Goal: Transaction & Acquisition: Purchase product/service

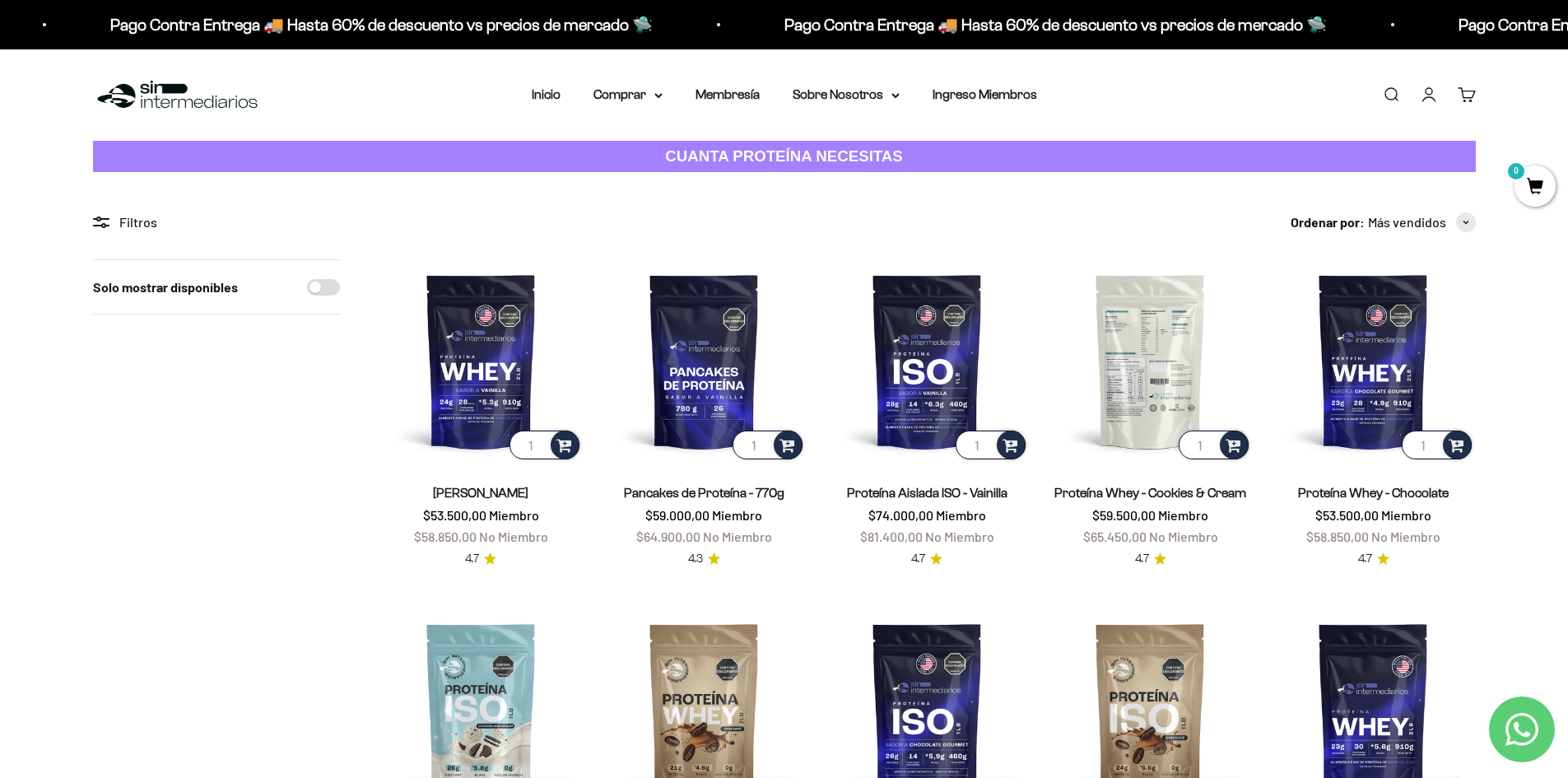
click at [1140, 363] on img at bounding box center [1150, 360] width 203 height 203
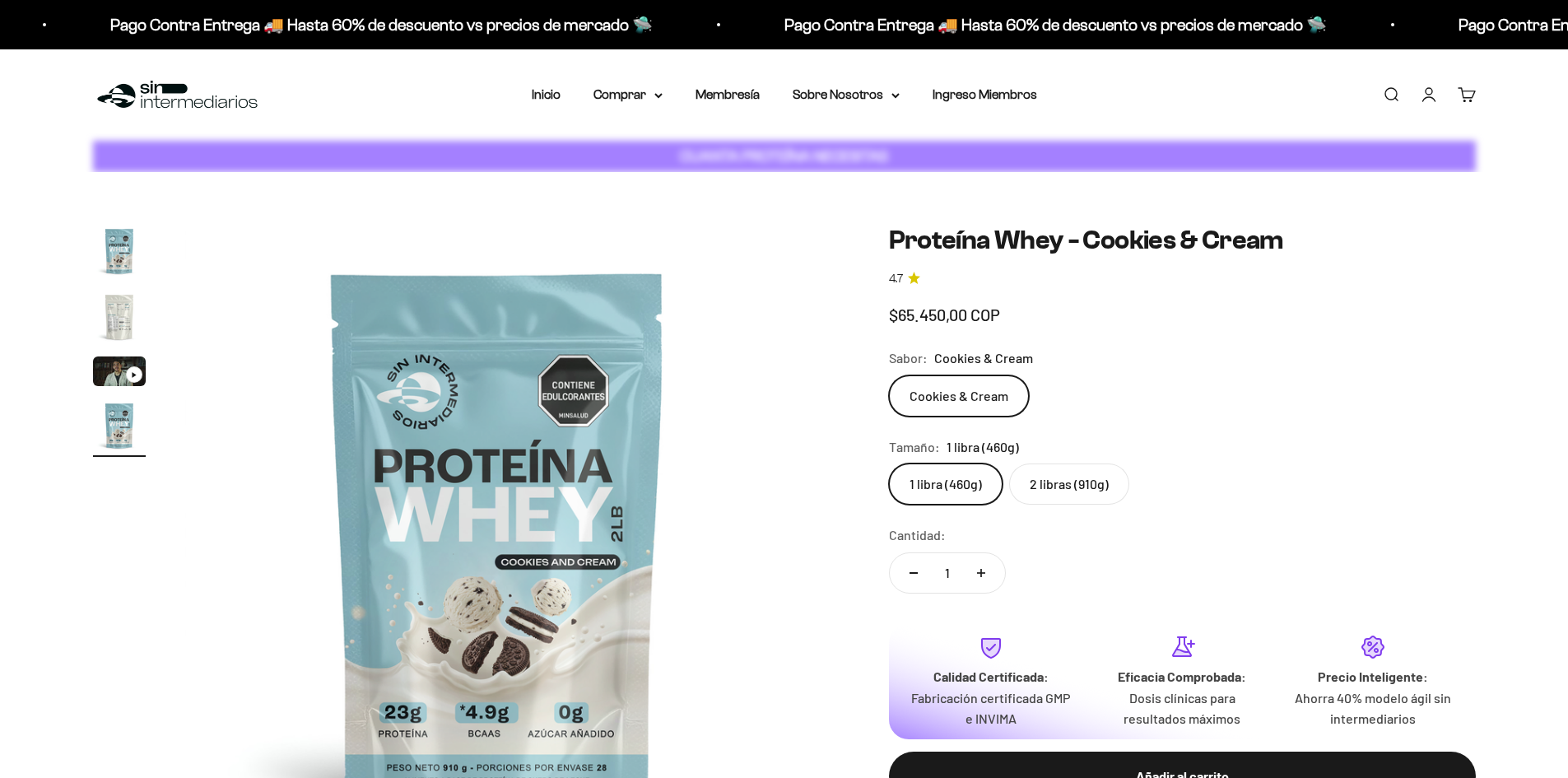
scroll to position [0, 1935]
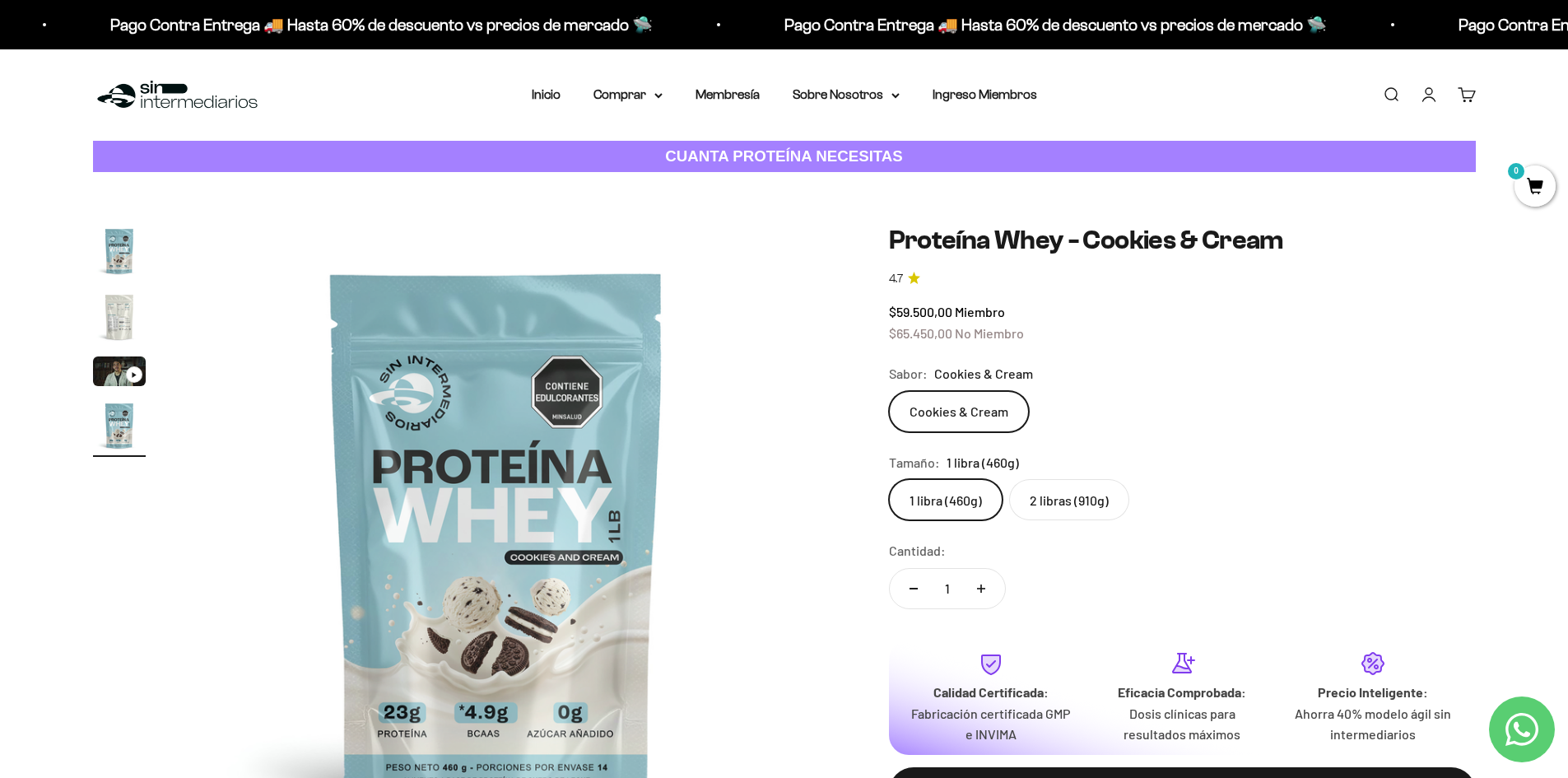
click at [1045, 506] on label "2 libras (910g)" at bounding box center [1069, 499] width 120 height 41
click at [889, 479] on input "2 libras (910g)" at bounding box center [888, 478] width 1 height 1
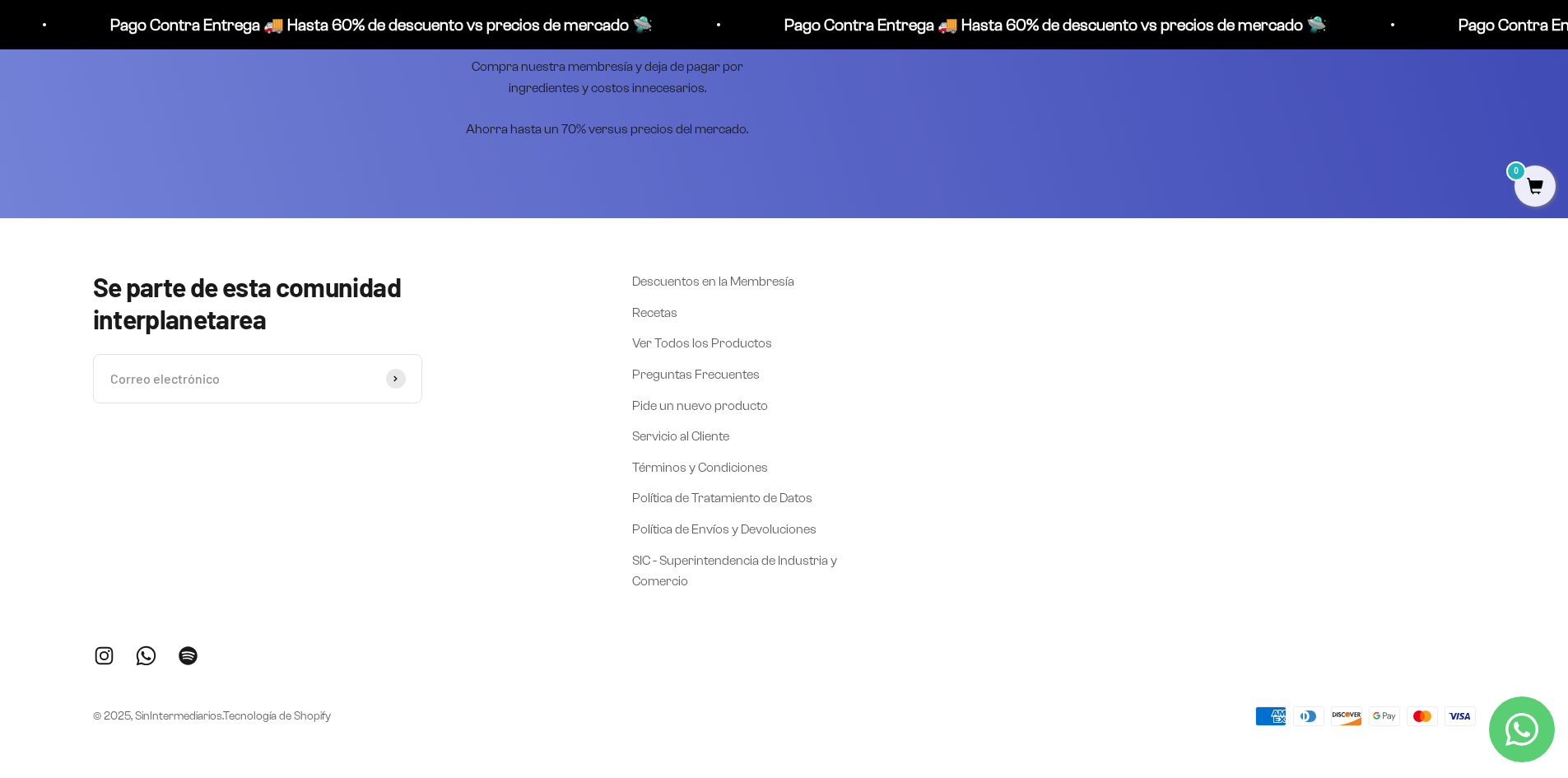
scroll to position [4165, 0]
